Goal: Task Accomplishment & Management: Manage account settings

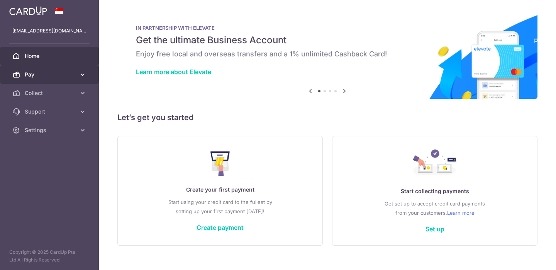
click at [80, 73] on icon at bounding box center [83, 75] width 8 height 8
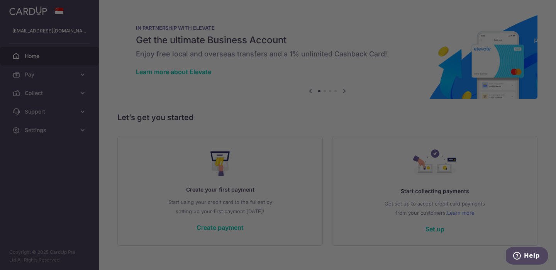
click at [83, 93] on div at bounding box center [281, 136] width 562 height 273
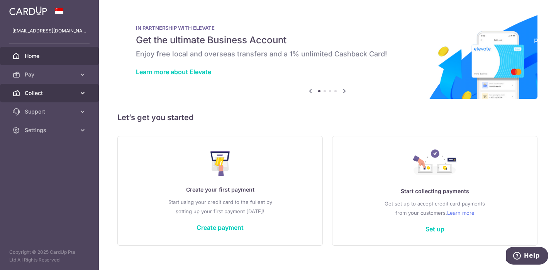
click at [82, 93] on icon at bounding box center [83, 93] width 8 height 8
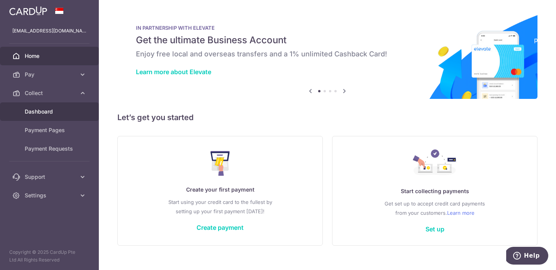
click at [48, 113] on span "Dashboard" at bounding box center [50, 112] width 51 height 8
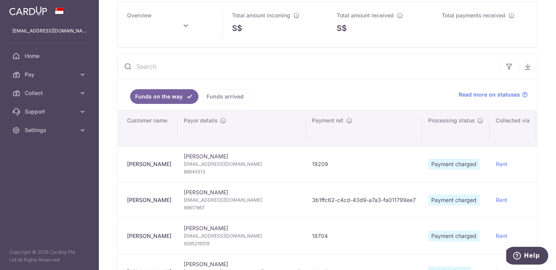
scroll to position [37, 0]
click at [210, 166] on span "umadassaye@gmail.com" at bounding box center [242, 164] width 116 height 8
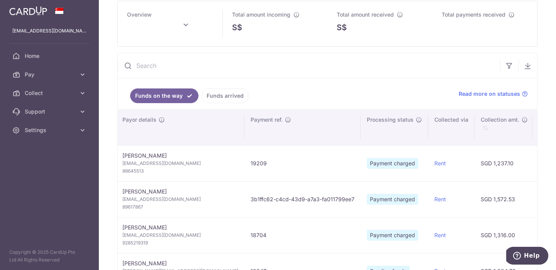
scroll to position [0, 0]
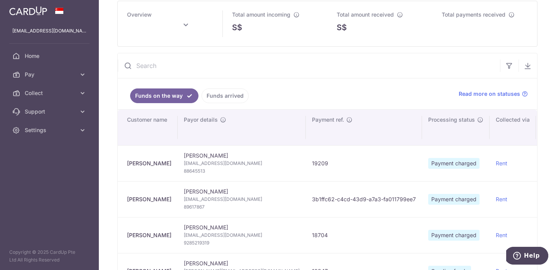
type input "October 2025"
